Goal: Task Accomplishment & Management: Complete application form

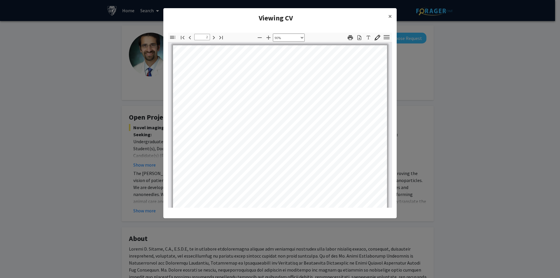
select select "custom"
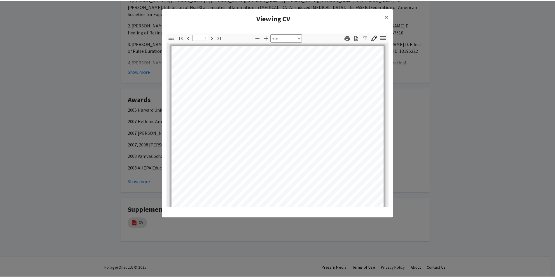
scroll to position [397, 0]
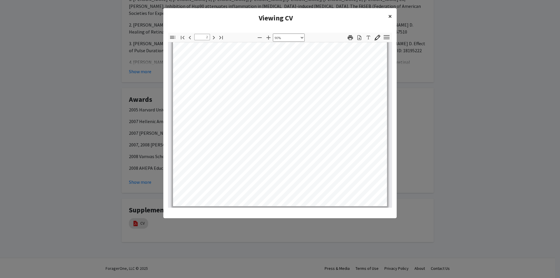
click at [391, 16] on span "×" at bounding box center [390, 16] width 4 height 9
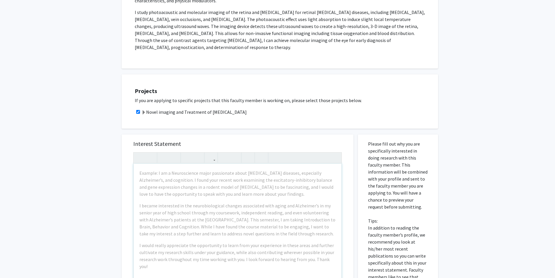
scroll to position [233, 0]
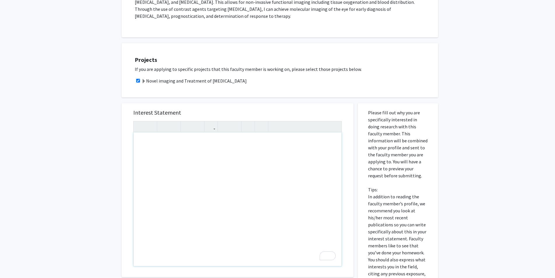
click at [255, 141] on div "To enrich screen reader interactions, please activate Accessibility in Grammarl…" at bounding box center [238, 199] width 208 height 134
paste div "To enrich screen reader interactions, please activate Accessibility in Grammarl…"
type textarea "<l>Ipsum, do sita co Adipisci Elitsedd Eiusmodte, inc U’l et DO ma Aliquaenimad…"
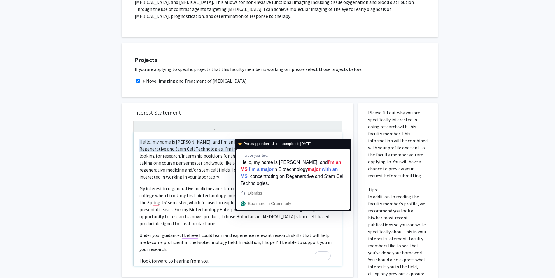
drag, startPoint x: 271, startPoint y: 135, endPoint x: 267, endPoint y: 135, distance: 4.7
click at [271, 138] on p "Hello, my name is Gabriela Martinez Contreras, and I’m an MS in Biotechnology m…" at bounding box center [237, 159] width 196 height 42
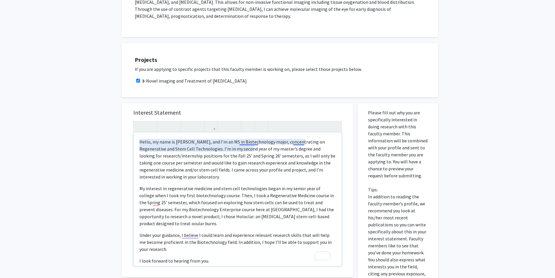
click at [260, 138] on p "Hello, my name is Gabriela Martinez Contreras, and I’m an MS in Biotechnology m…" at bounding box center [237, 159] width 196 height 42
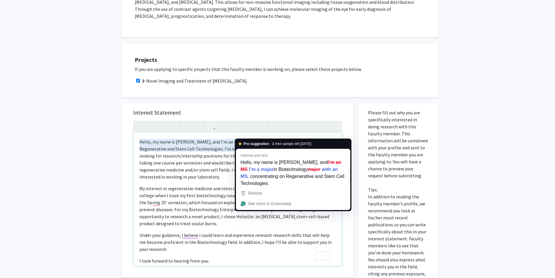
click at [263, 138] on p "Hello, my name is Gabriela Martinez Contreras, and I’m an MS in Biotechnology m…" at bounding box center [237, 159] width 196 height 42
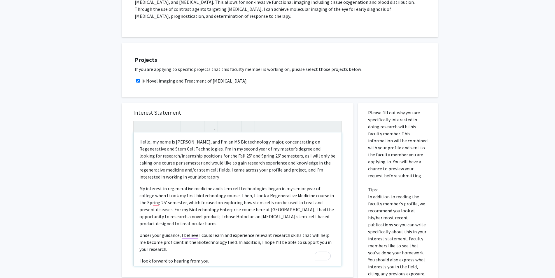
click at [295, 165] on p "Hello, my name is Gabriela Martinez Contreras, and I’m an MS Biotechnology majo…" at bounding box center [237, 159] width 196 height 42
click at [247, 174] on div "Hello, my name is Gabriela Martinez Contreras, and I’m an MS Biotechnology majo…" at bounding box center [238, 199] width 208 height 134
click at [246, 171] on p "Hello, my name is Gabriela Martinez Contreras, and I’m an MS Biotechnology majo…" at bounding box center [237, 159] width 196 height 42
drag, startPoint x: 236, startPoint y: 202, endPoint x: 254, endPoint y: 196, distance: 19.0
click at [237, 201] on p "My interest in regenerative medicine and stem cell technologies began in my sen…" at bounding box center [237, 206] width 196 height 42
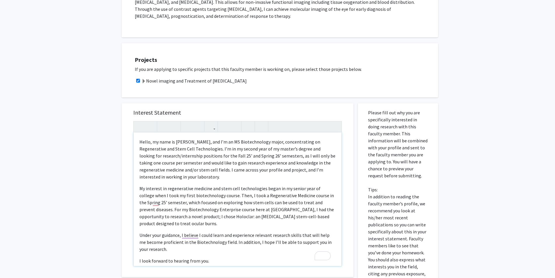
click at [158, 202] on p "My interest in regenerative medicine and stem cell technologies began in my sen…" at bounding box center [237, 206] width 196 height 42
click at [150, 209] on p "My interest in regenerative medicine and stem cell technologies began in my sen…" at bounding box center [237, 206] width 196 height 42
click at [286, 197] on p "My interest in regenerative medicine and stem cell technologies began in my sen…" at bounding box center [237, 206] width 196 height 42
drag, startPoint x: 300, startPoint y: 202, endPoint x: 156, endPoint y: 212, distance: 145.1
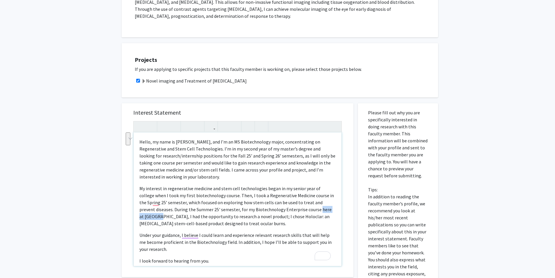
click at [156, 212] on p "My interest in regenerative medicine and stem cell technologies began in my sen…" at bounding box center [237, 206] width 196 height 42
type textarea "<p>Hello, my name is Gabriela Martinez Contreras, and I’m an MS Biotechnology m…"
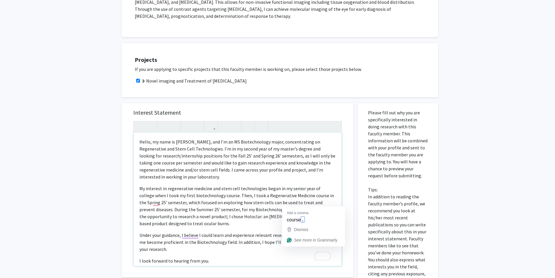
click at [295, 205] on p "My interest in regenerative medicine and stem cell technologies began in my sen…" at bounding box center [237, 206] width 196 height 42
click at [288, 220] on div "Hello, my name is Gabriela Martinez Contreras, and I’m an MS Biotechnology majo…" at bounding box center [238, 199] width 208 height 134
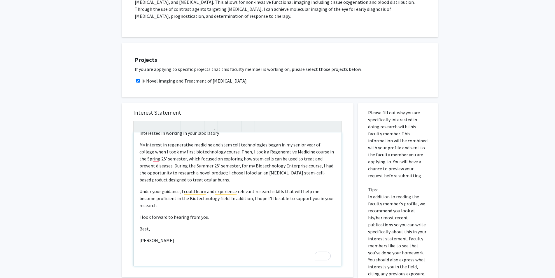
scroll to position [15, 0]
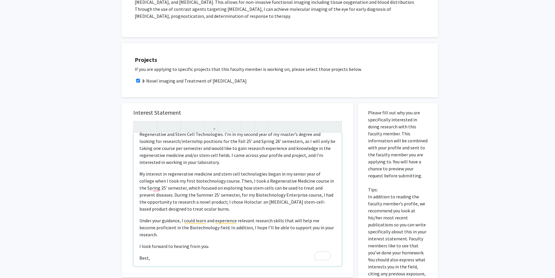
click at [205, 202] on p "My interest in regenerative medicine and stem cell technologies began in my sen…" at bounding box center [237, 191] width 196 height 42
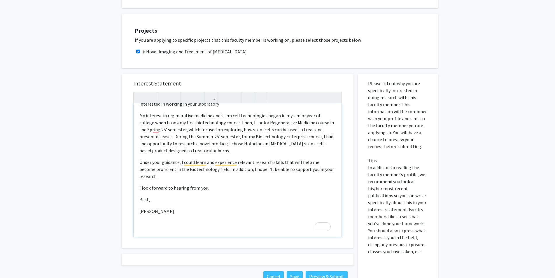
scroll to position [292, 0]
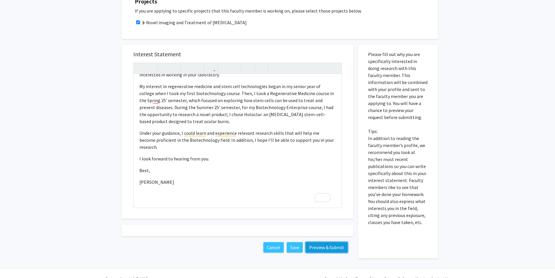
click at [316, 242] on button "Preview & Submit" at bounding box center [327, 247] width 42 height 11
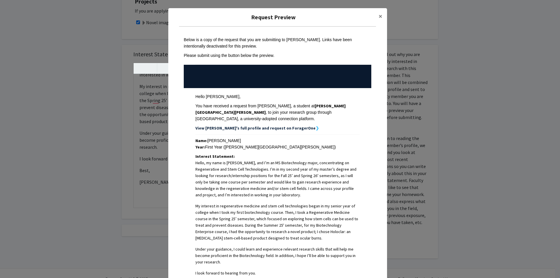
drag, startPoint x: 285, startPoint y: 129, endPoint x: 262, endPoint y: 129, distance: 22.8
click at [262, 129] on strong "View Gabriela's full profile and request on ForagerOne" at bounding box center [255, 127] width 120 height 5
click at [289, 128] on strong "View Gabriela's full profile and request on ForagerOne" at bounding box center [255, 127] width 120 height 5
click at [286, 129] on strong "View Gabriela's full profile and request on ForagerOne" at bounding box center [255, 127] width 120 height 5
click at [277, 127] on strong "View Gabriela's full profile and request on ForagerOne" at bounding box center [255, 127] width 120 height 5
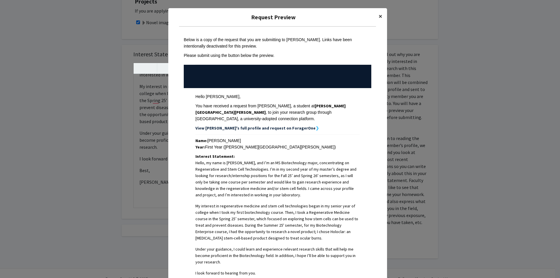
click at [374, 19] on button "×" at bounding box center [380, 16] width 13 height 16
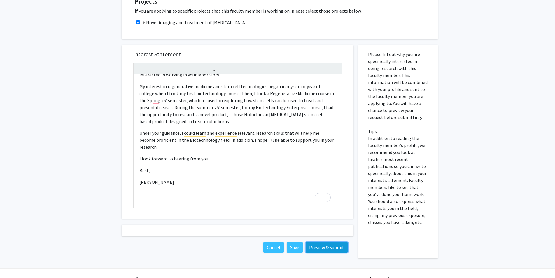
click at [318, 242] on button "Preview & Submit" at bounding box center [327, 247] width 42 height 11
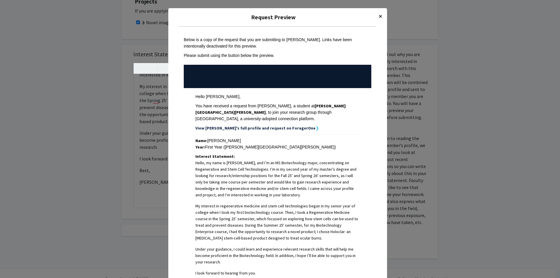
click at [374, 15] on button "×" at bounding box center [380, 16] width 13 height 16
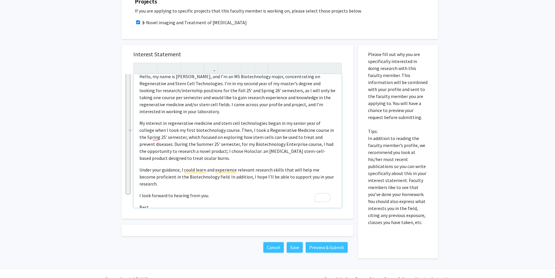
scroll to position [0, 0]
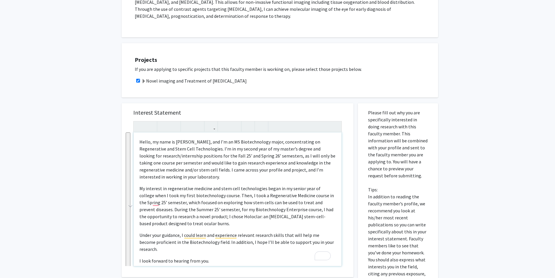
drag, startPoint x: 203, startPoint y: 175, endPoint x: 140, endPoint y: 89, distance: 106.7
click at [140, 89] on div "All Requests Request for Yannis Paulus Request for Yannis Paulus Departments: O…" at bounding box center [277, 54] width 321 height 525
copy div "Hello, my name is Gabriela Martinez Contreras, and I’m an MS Biotechnology majo…"
drag, startPoint x: 78, startPoint y: 59, endPoint x: 76, endPoint y: 55, distance: 4.7
click at [77, 58] on div "All Requests Request for Yannis Paulus Request for Yannis Paulus Departments: O…" at bounding box center [277, 59] width 555 height 542
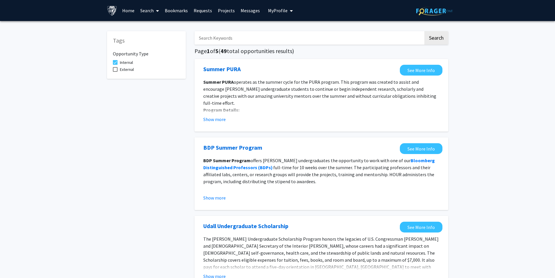
click at [273, 10] on span "My Profile" at bounding box center [278, 11] width 20 height 6
click at [298, 30] on span "[PERSON_NAME]" at bounding box center [304, 27] width 35 height 6
click at [283, 10] on span "My Profile" at bounding box center [278, 11] width 20 height 6
click at [290, 37] on span "View Profile" at bounding box center [304, 33] width 35 height 6
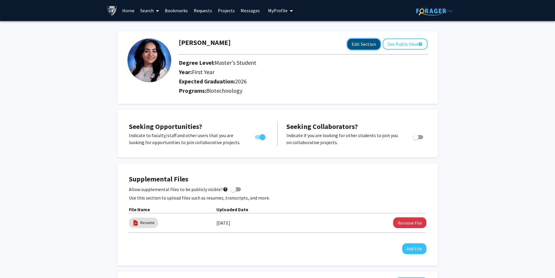
click at [368, 45] on button "Edit Section" at bounding box center [363, 44] width 33 height 11
select select "first_year"
select select "2026"
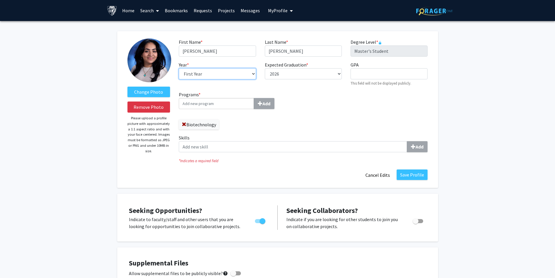
click at [216, 75] on select "--- First Year Second Year" at bounding box center [217, 73] width 77 height 11
select select "second_year"
click at [179, 68] on select "--- First Year Second Year" at bounding box center [217, 73] width 77 height 11
click at [387, 71] on input "GPA required" at bounding box center [389, 73] width 77 height 11
type input "3.9"
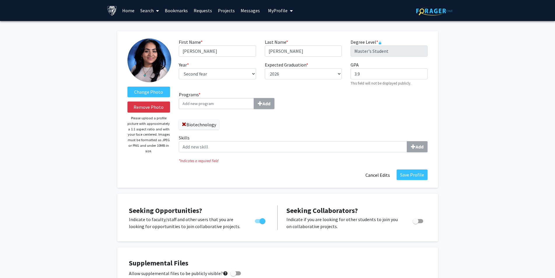
click at [370, 101] on div "Programs * Add Biotechnology Skills Add" at bounding box center [303, 124] width 258 height 66
click at [242, 104] on input "Programs * Add" at bounding box center [216, 103] width 75 height 11
click at [308, 99] on div "Programs * Add Biotechnology Skills Add" at bounding box center [303, 124] width 258 height 66
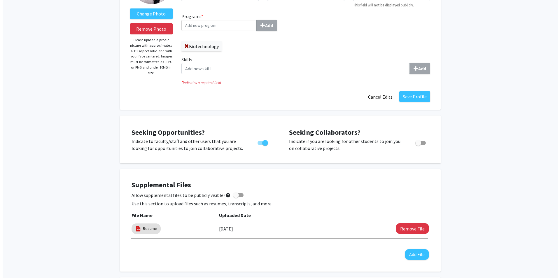
scroll to position [117, 0]
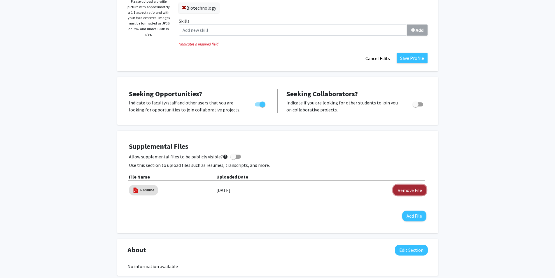
click at [414, 192] on button "Remove File" at bounding box center [409, 190] width 33 height 11
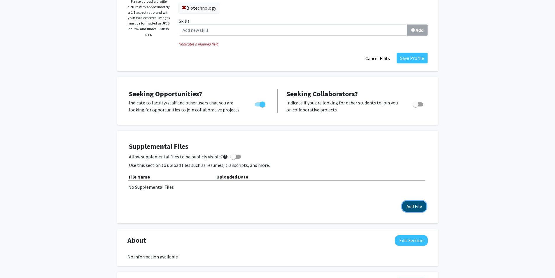
click at [413, 205] on button "Add File" at bounding box center [414, 206] width 24 height 11
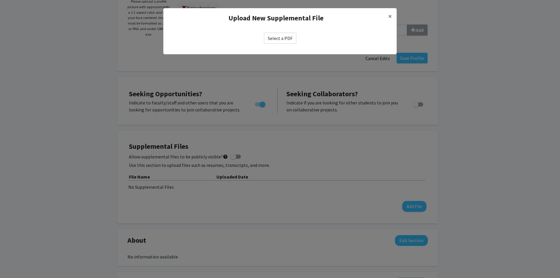
click at [285, 41] on label "Select a PDF" at bounding box center [280, 38] width 32 height 11
click at [0, 0] on input "Select a PDF" at bounding box center [0, 0] width 0 height 0
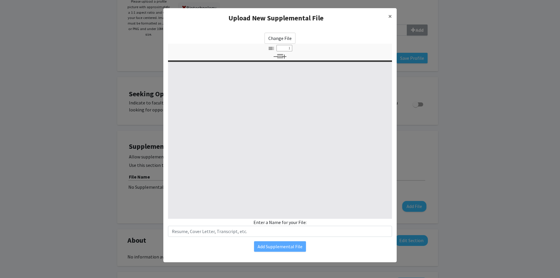
select select "custom"
type input "0"
select select "custom"
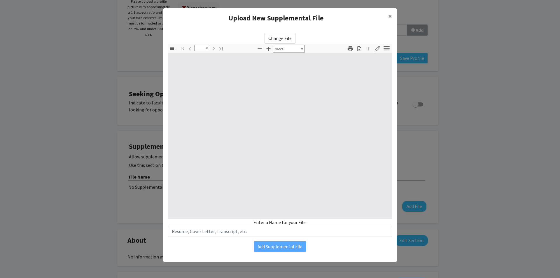
type input "1"
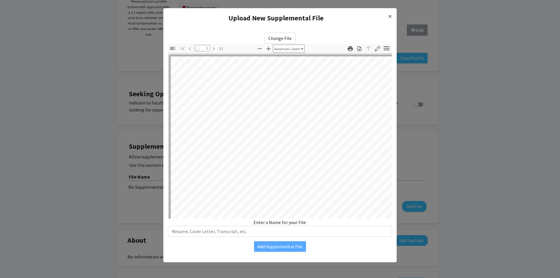
select select "auto"
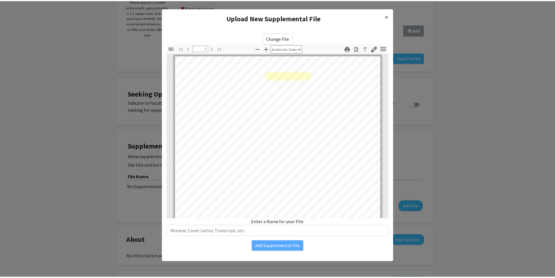
scroll to position [0, 0]
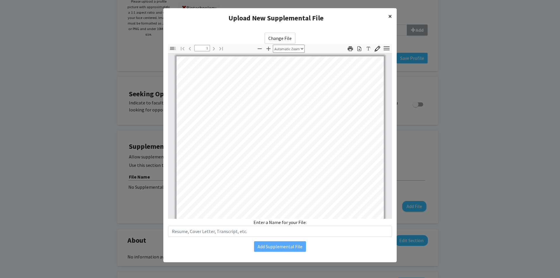
click at [391, 16] on span "×" at bounding box center [390, 16] width 4 height 9
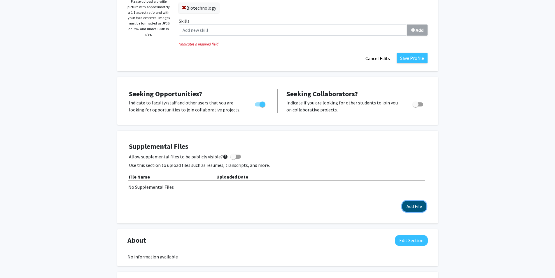
click at [411, 209] on button "Add File" at bounding box center [414, 206] width 24 height 11
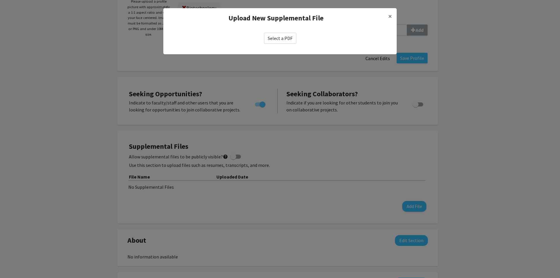
click at [291, 41] on label "Select a PDF" at bounding box center [280, 38] width 32 height 11
click at [0, 0] on input "Select a PDF" at bounding box center [0, 0] width 0 height 0
select select "custom"
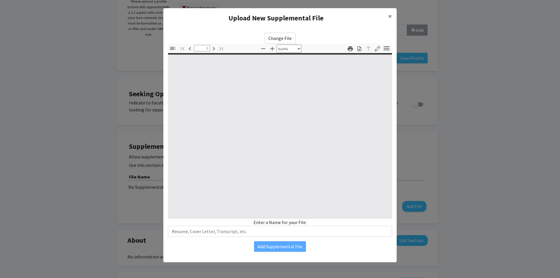
type input "0"
select select "custom"
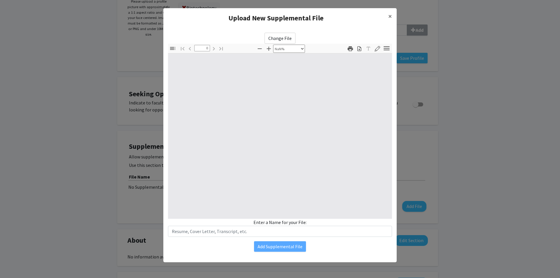
type input "1"
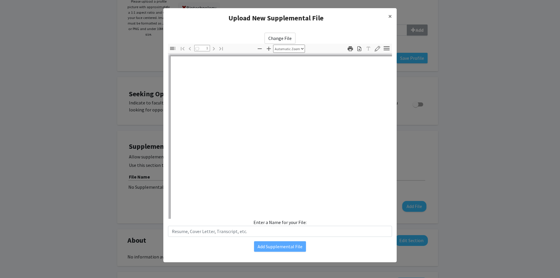
select select "auto"
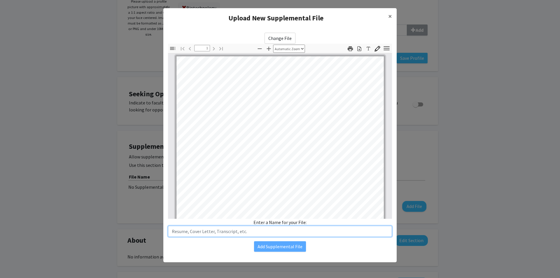
click at [277, 231] on input "text" at bounding box center [280, 231] width 224 height 11
type input "Resume"
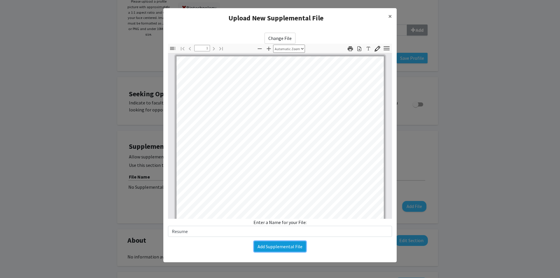
click at [265, 247] on button "Add Supplemental File" at bounding box center [280, 246] width 52 height 11
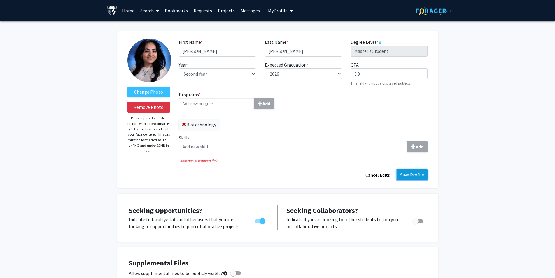
click at [413, 176] on button "Save Profile" at bounding box center [412, 174] width 31 height 11
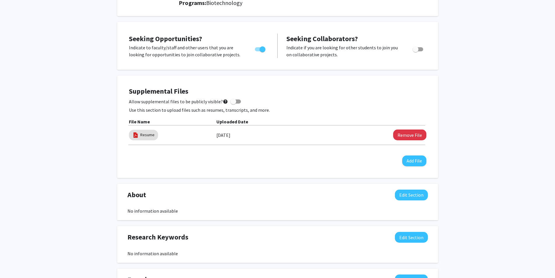
scroll to position [117, 0]
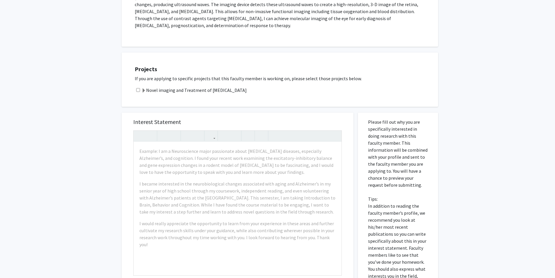
scroll to position [233, 0]
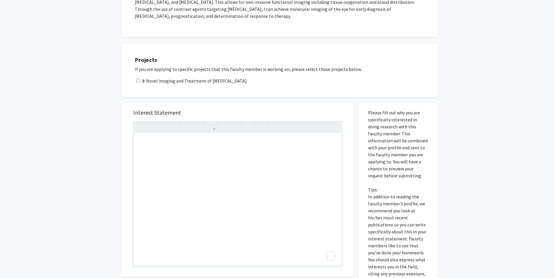
click at [258, 142] on div "To enrich screen reader interactions, please activate Accessibility in Grammarl…" at bounding box center [238, 199] width 208 height 134
paste div "To enrich screen reader interactions, please activate Accessibility in Grammarl…"
type textarea "<l>Ipsum, do sita co Adipisci Elitsedd Eiusmodte, inc U’l et DO Magnaaliquaen a…"
type textarea "<p>Hello, my name is Gabriela Martinez Contreras, and I’m an MS Biotechnology m…"
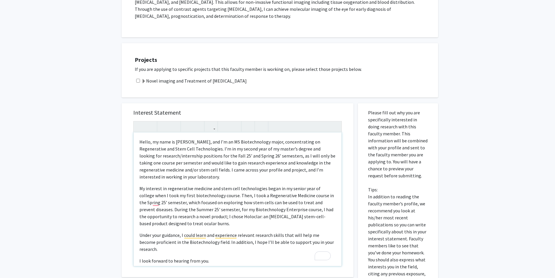
scroll to position [29, 0]
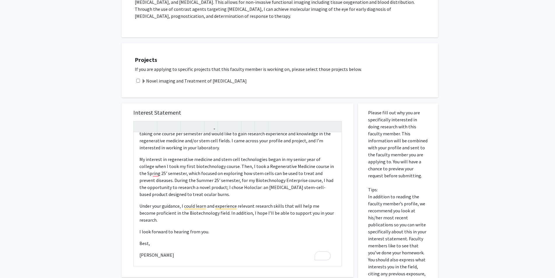
click at [137, 79] on input "checkbox" at bounding box center [138, 81] width 4 height 4
checkbox input "true"
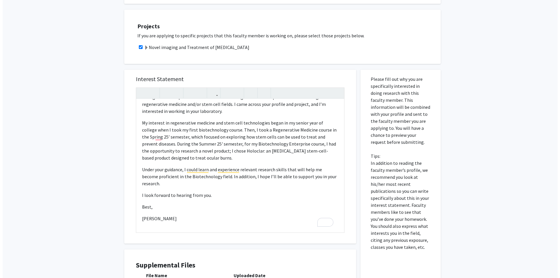
scroll to position [321, 0]
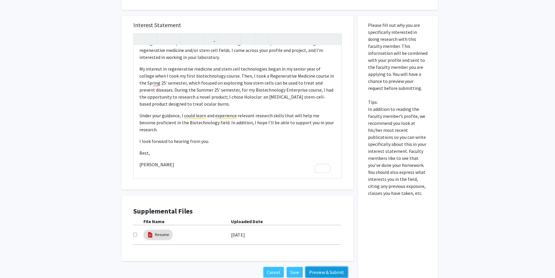
click at [318, 267] on button "Preview & Submit" at bounding box center [327, 272] width 42 height 11
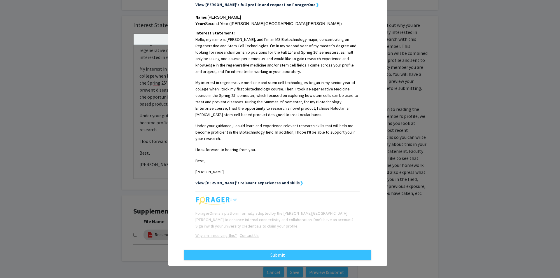
scroll to position [125, 0]
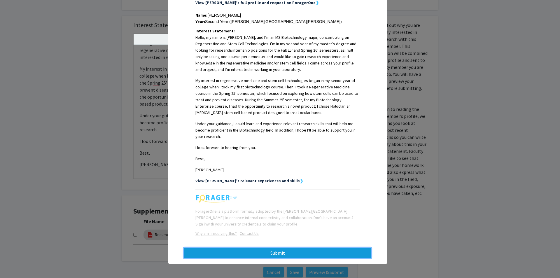
click at [312, 253] on button "Submit" at bounding box center [278, 253] width 188 height 11
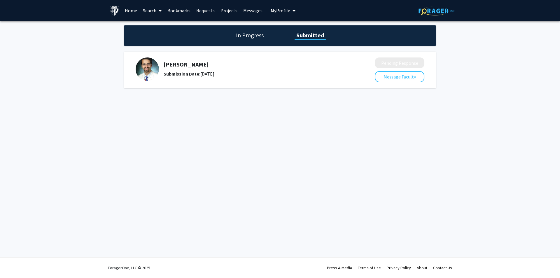
click at [147, 227] on div "Skip navigation Home Search Bookmarks Requests Projects Messages My Profile Gab…" at bounding box center [280, 139] width 560 height 278
click at [88, 55] on div "In Progress Submitted Yannis Paulus Submission Date: September 15, 2025 Pending…" at bounding box center [280, 62] width 560 height 83
